Goal: Navigation & Orientation: Find specific page/section

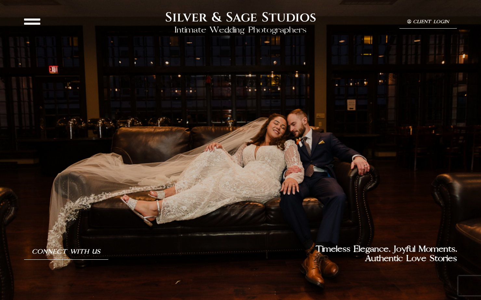
click at [35, 17] on icon at bounding box center [32, 21] width 16 height 16
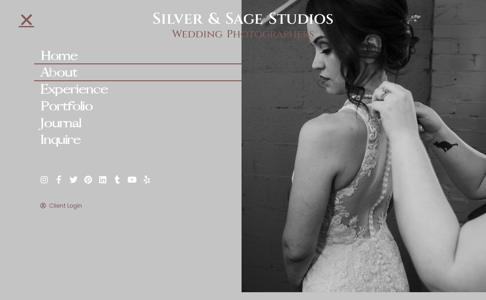
click at [75, 72] on link "About" at bounding box center [138, 72] width 208 height 17
